Goal: Task Accomplishment & Management: Manage account settings

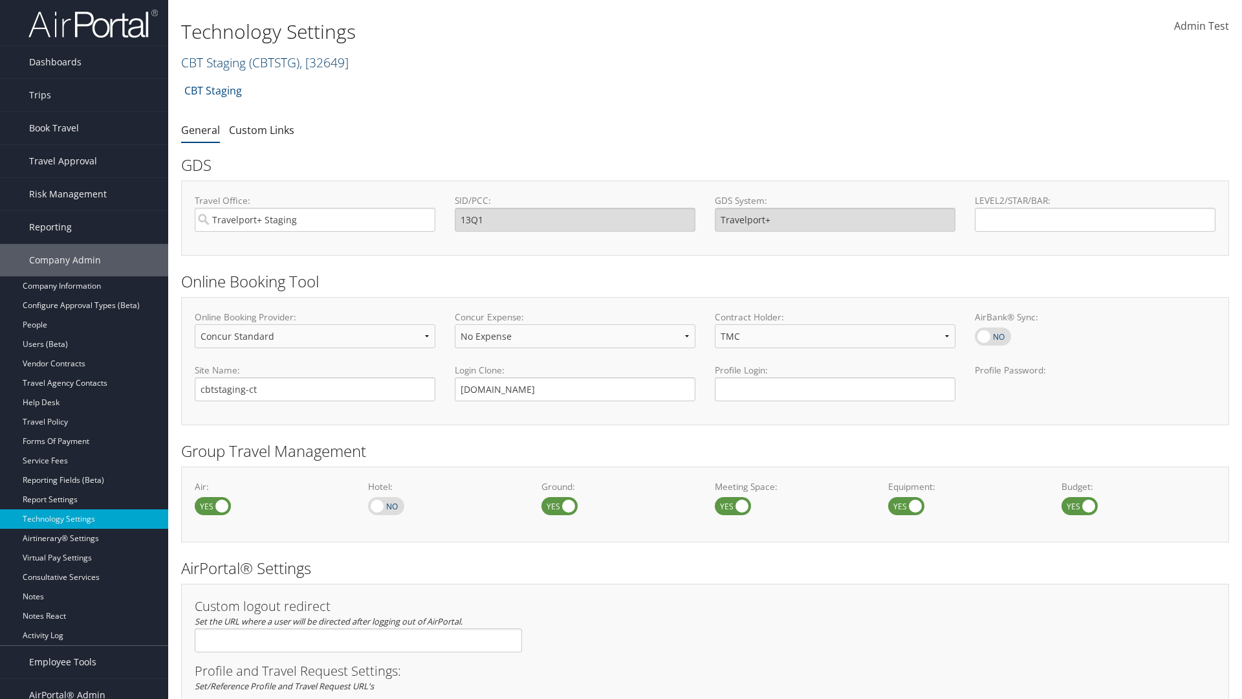
click at [214, 62] on link "CBT Staging ( CBTSTG ) , [ 32649 ]" at bounding box center [265, 62] width 168 height 17
click at [267, 86] on input "search" at bounding box center [267, 86] width 170 height 24
type input "CBTSTG"
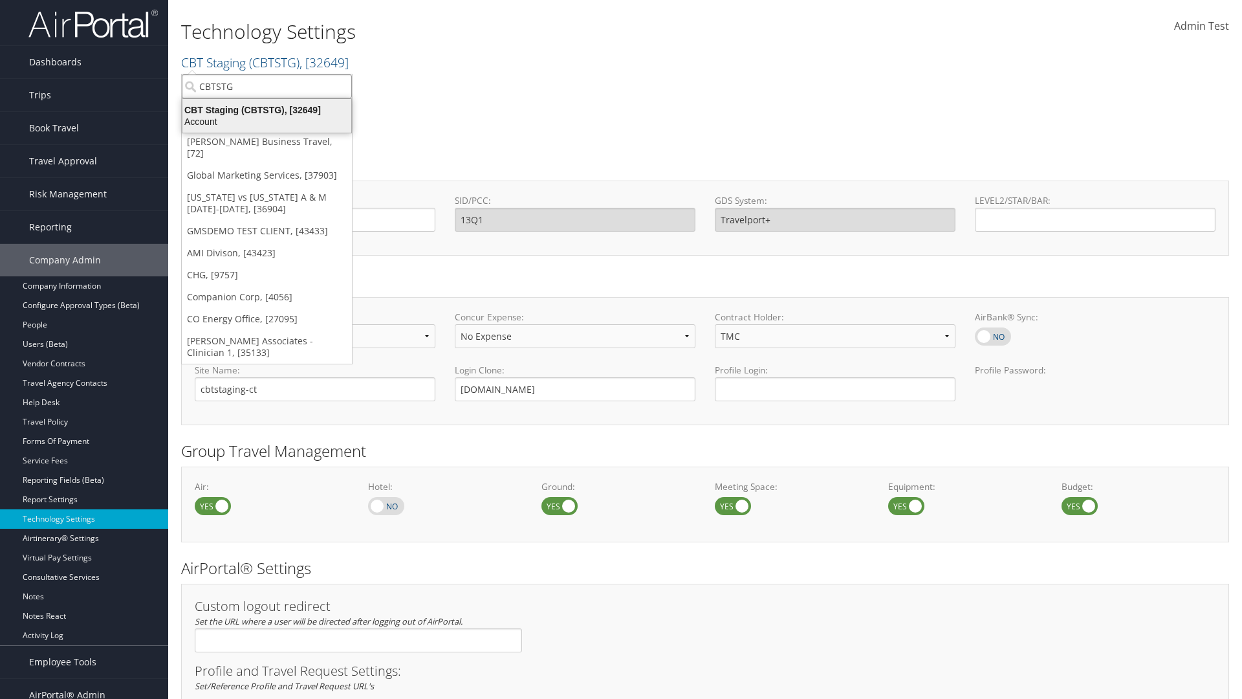
click at [267, 110] on div "CBT Staging (CBTSTG), [32649]" at bounding box center [267, 110] width 184 height 12
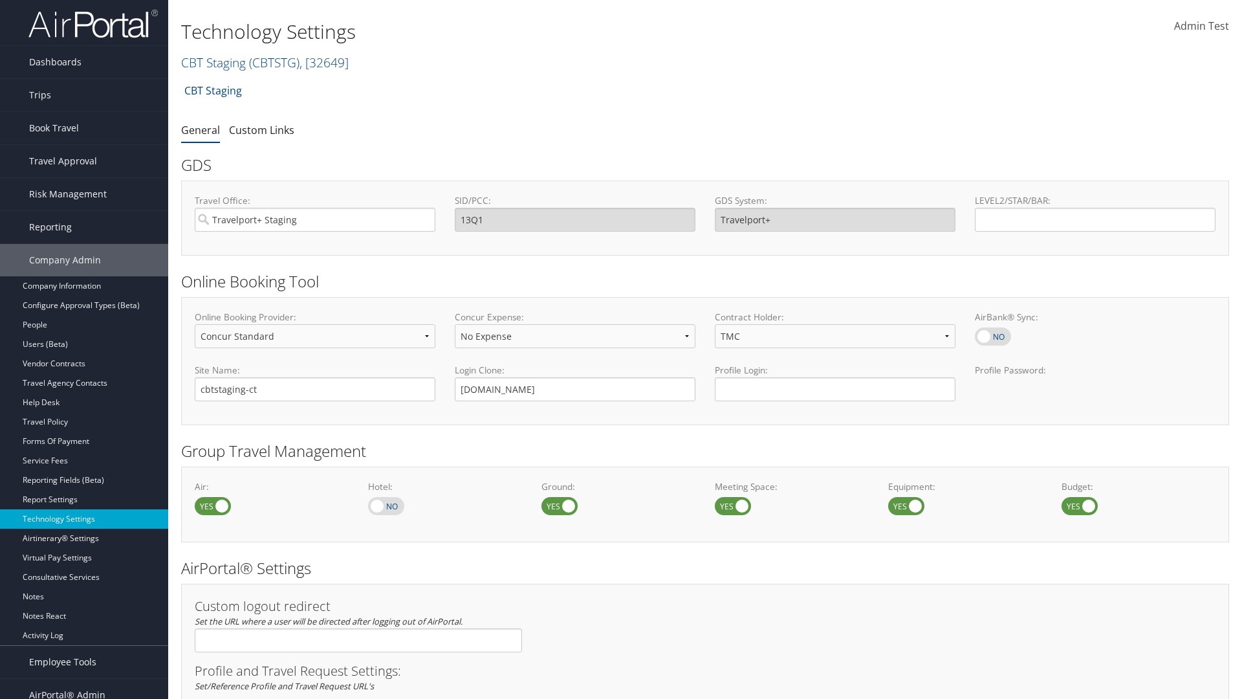
select select "4"
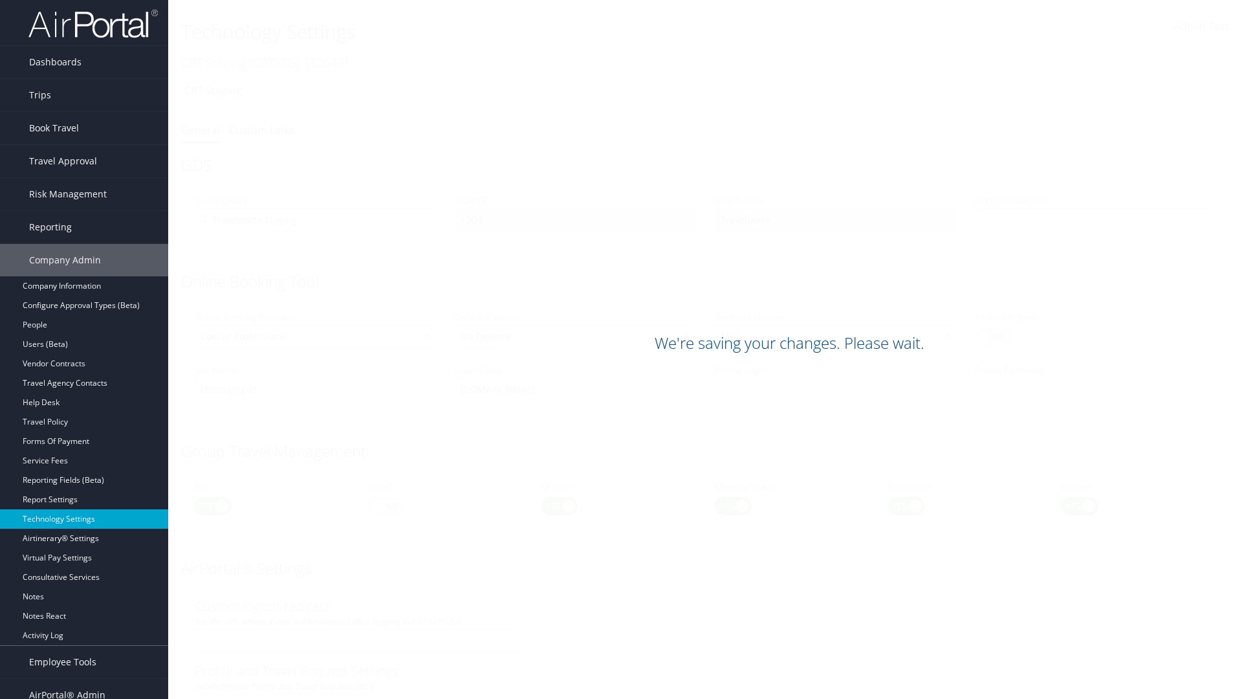
scroll to position [793, 0]
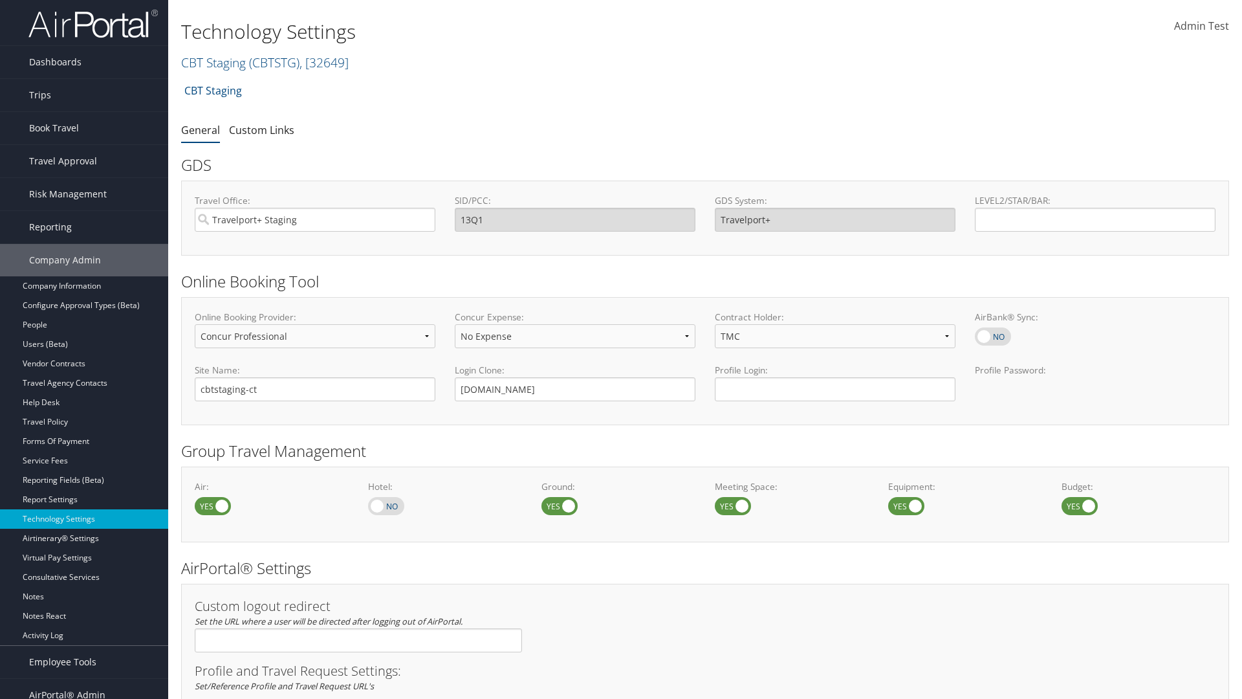
select select "4"
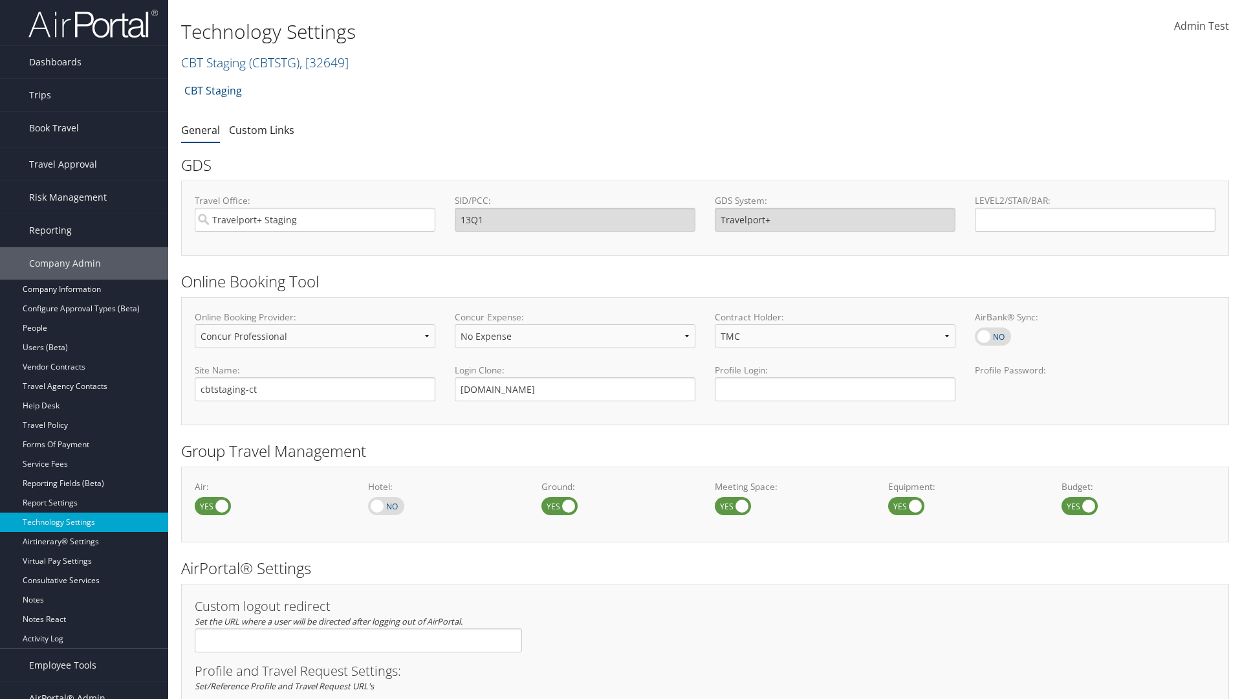
click at [84, 183] on link "Book/Manage Online Trips" at bounding box center [84, 192] width 168 height 19
